Goal: Task Accomplishment & Management: Manage account settings

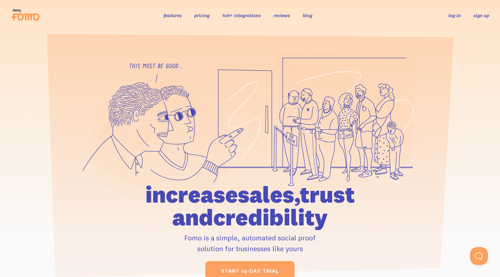
click at [477, 17] on link "sign up" at bounding box center [481, 15] width 16 height 6
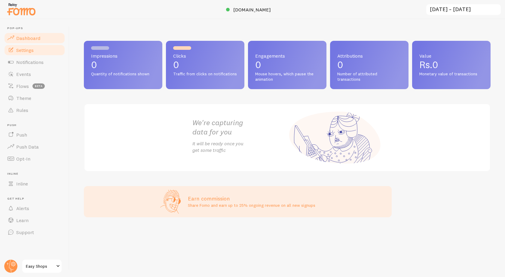
click at [25, 49] on span "Settings" at bounding box center [24, 50] width 17 height 6
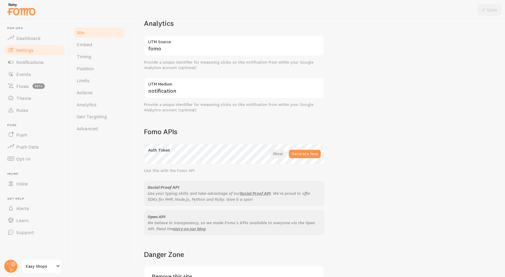
scroll to position [240, 0]
click at [278, 154] on div at bounding box center [277, 154] width 15 height 8
click at [278, 154] on div at bounding box center [278, 154] width 13 height 8
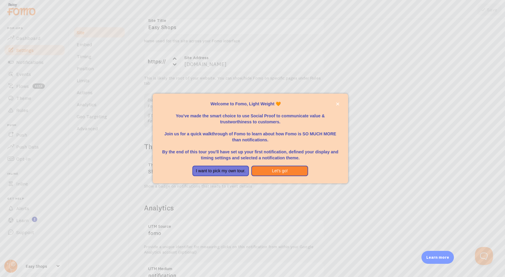
scroll to position [0, 0]
click at [336, 105] on icon "close," at bounding box center [337, 103] width 3 height 3
